Goal: Information Seeking & Learning: Find specific page/section

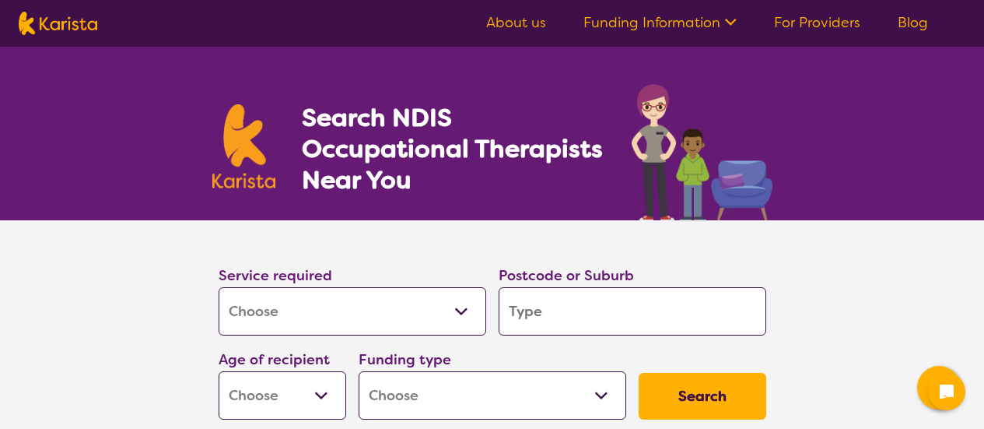
select select "[MEDICAL_DATA]"
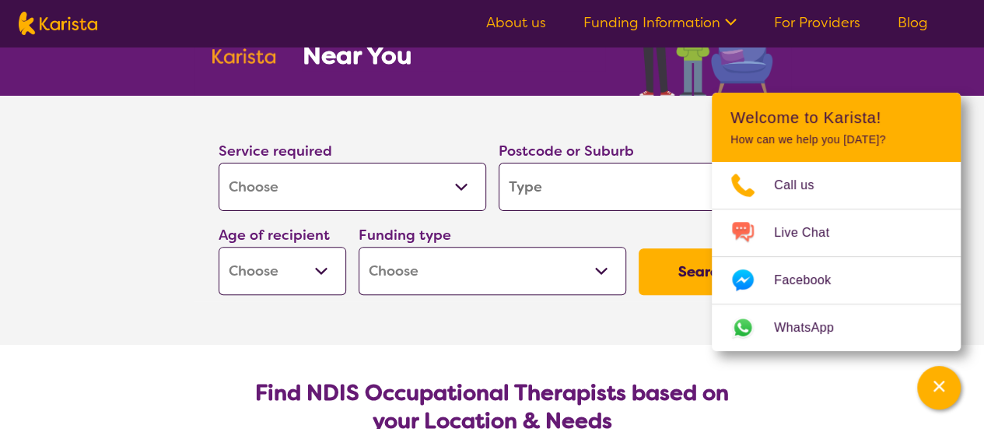
click at [554, 180] on input "search" at bounding box center [633, 187] width 268 height 48
type input "2"
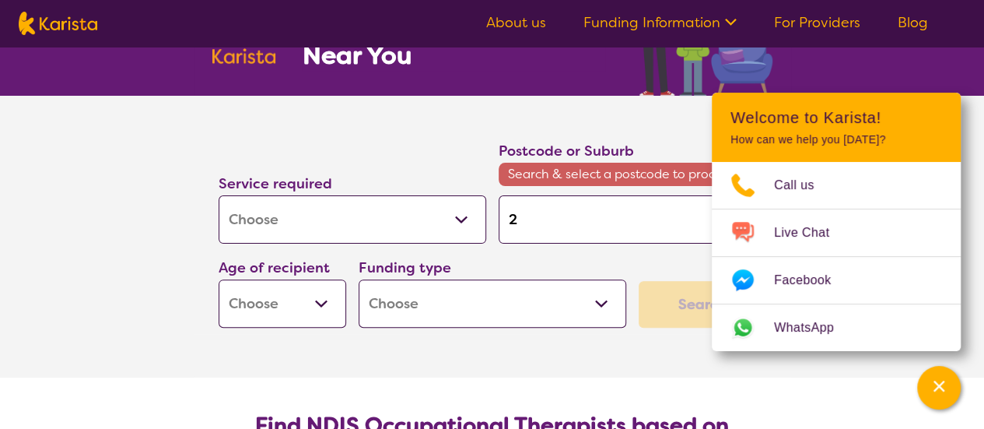
type input "23"
type input "234"
type input "2340"
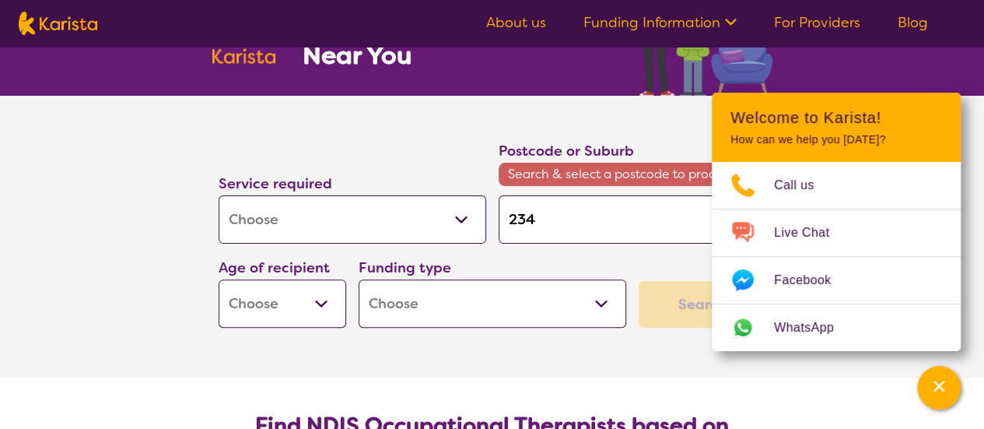
type input "2340"
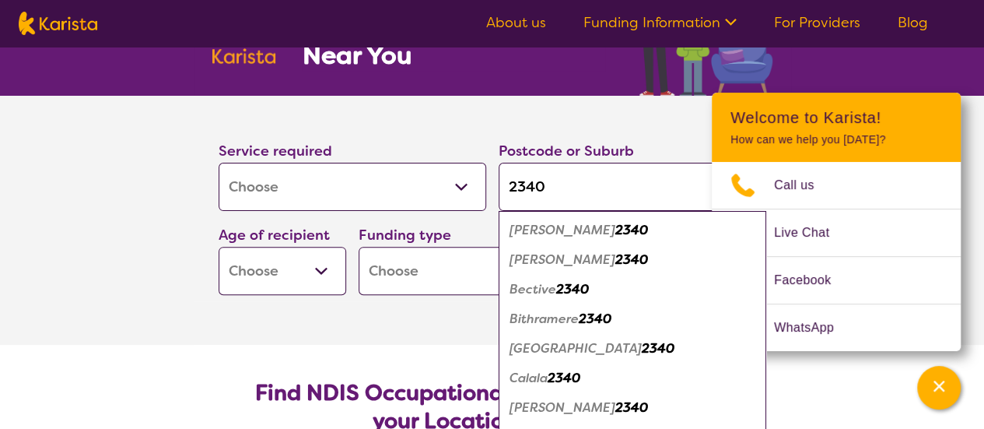
type input "2340"
click at [529, 375] on em "Calala" at bounding box center [529, 378] width 38 height 16
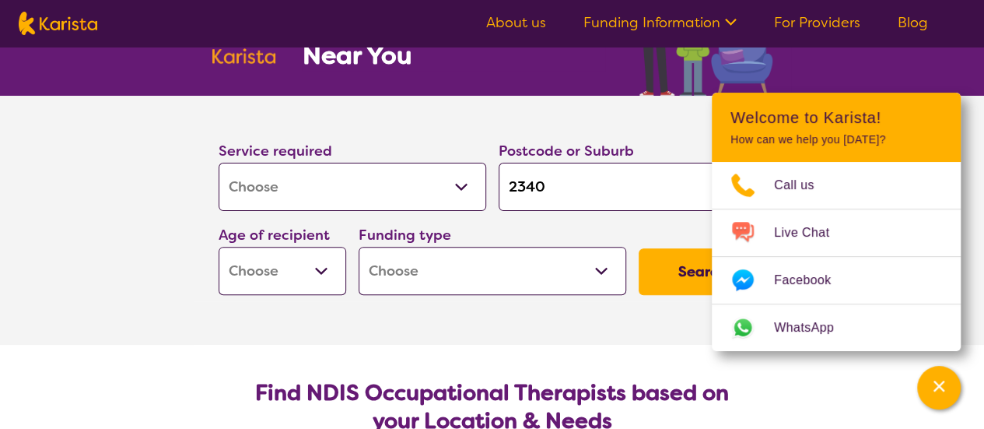
click at [517, 270] on select "Home Care Package (HCP) National Disability Insurance Scheme (NDIS) I don't know" at bounding box center [493, 271] width 268 height 48
select select "NDIS"
click at [359, 247] on select "Home Care Package (HCP) National Disability Insurance Scheme (NDIS) I don't know" at bounding box center [493, 271] width 268 height 48
select select "NDIS"
click at [319, 286] on select "Early Childhood - 0 to 9 Child - 10 to 11 Adolescent - 12 to 17 Adult - 18 to 6…" at bounding box center [283, 271] width 128 height 48
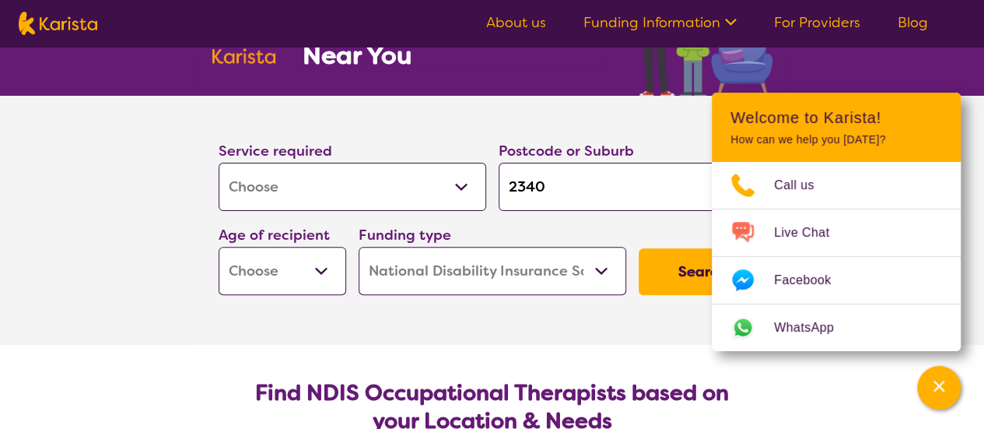
select select "AS"
click at [219, 247] on select "Early Childhood - 0 to 9 Child - 10 to 11 Adolescent - 12 to 17 Adult - 18 to 6…" at bounding box center [283, 271] width 128 height 48
select select "AS"
click at [682, 274] on button "Search" at bounding box center [703, 271] width 128 height 47
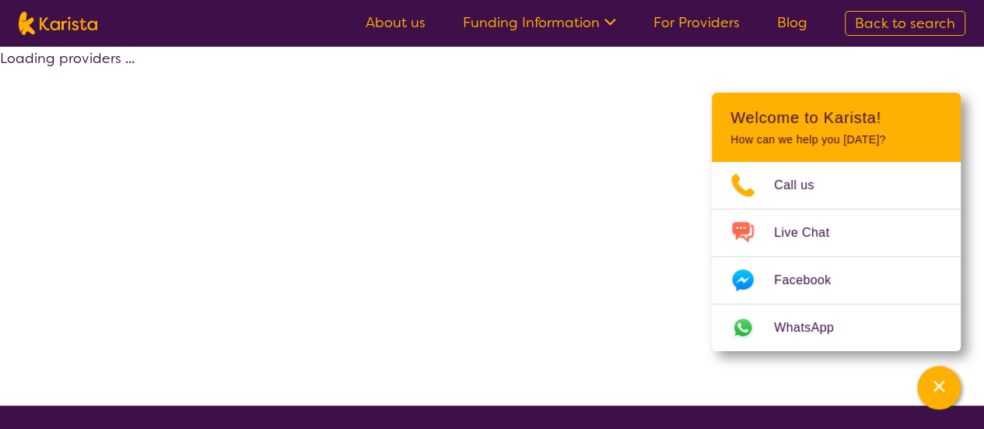
select select "by_score"
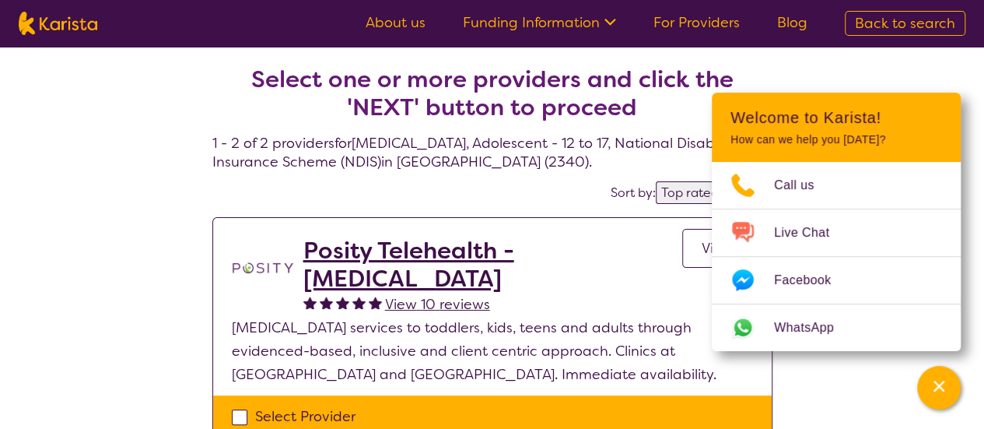
select select "[MEDICAL_DATA]"
select select "AS"
select select "NDIS"
select select "[MEDICAL_DATA]"
select select "AS"
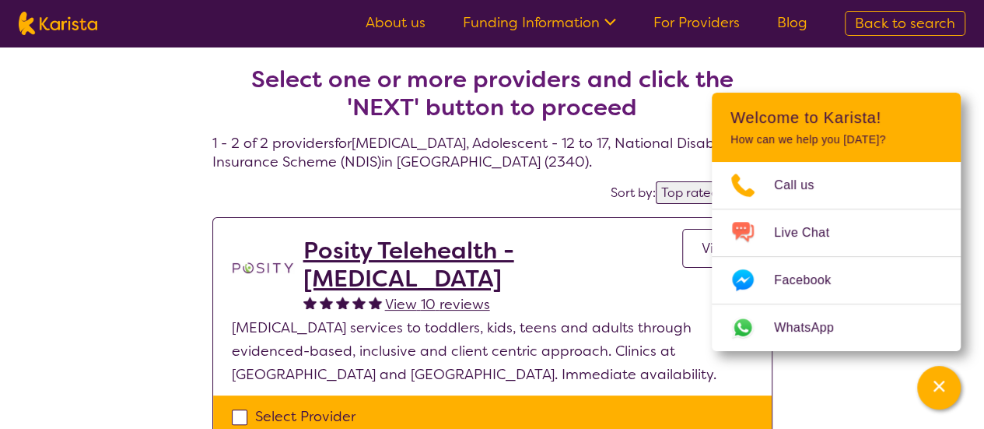
select select "NDIS"
